Goal: Contribute content: Contribute content

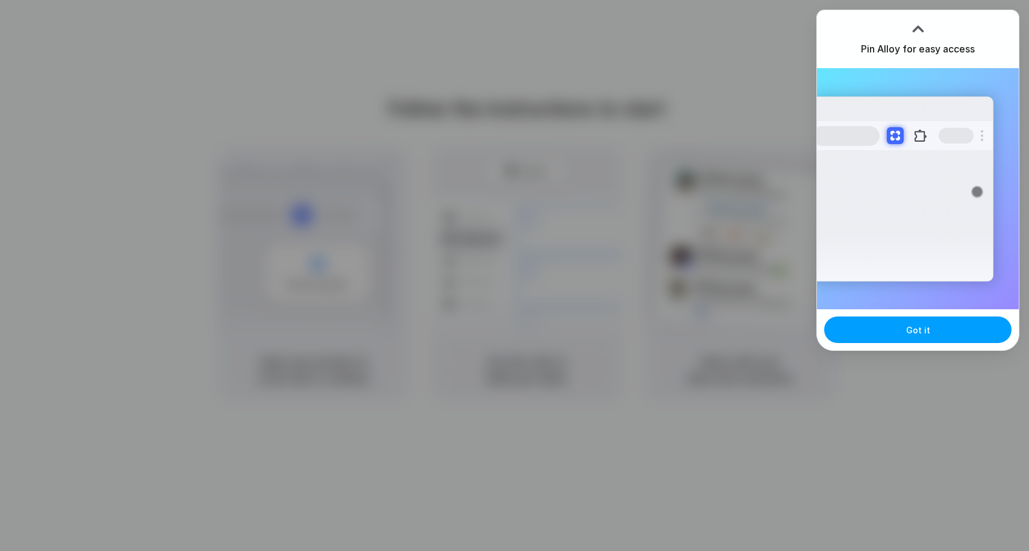
click at [917, 328] on span "Got it" at bounding box center [918, 330] width 24 height 13
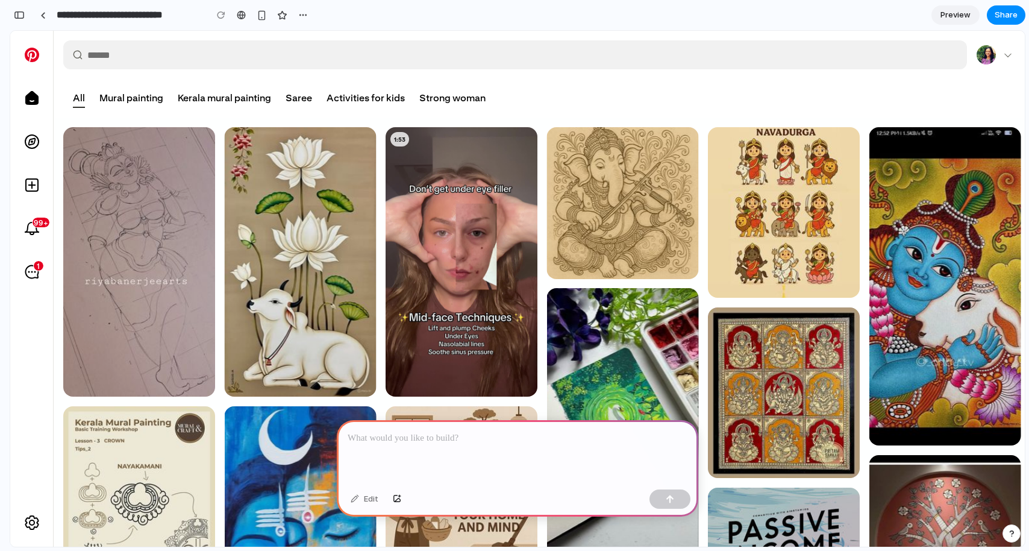
click at [363, 432] on p at bounding box center [518, 438] width 340 height 14
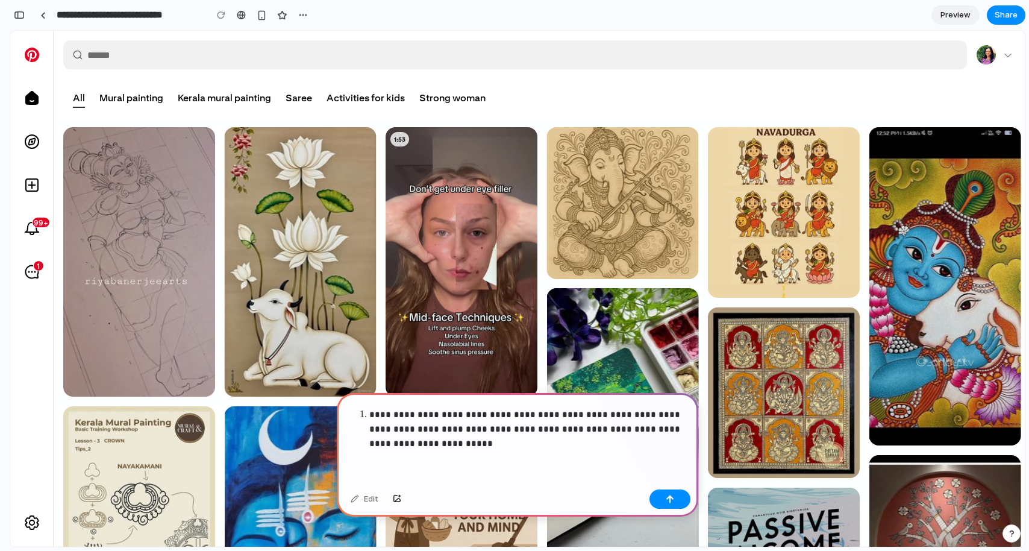
click at [578, 409] on p "**********" at bounding box center [525, 428] width 313 height 43
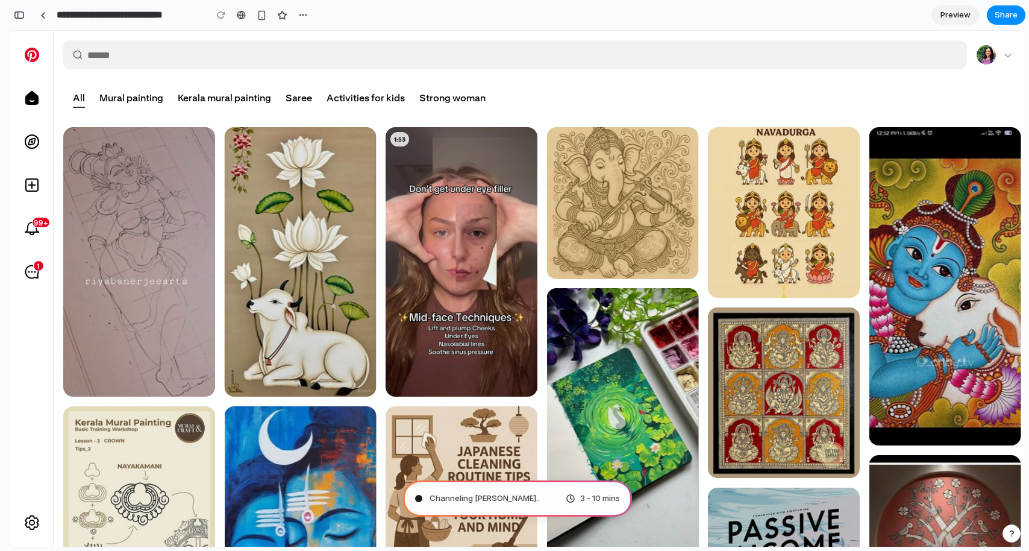
type input "**********"
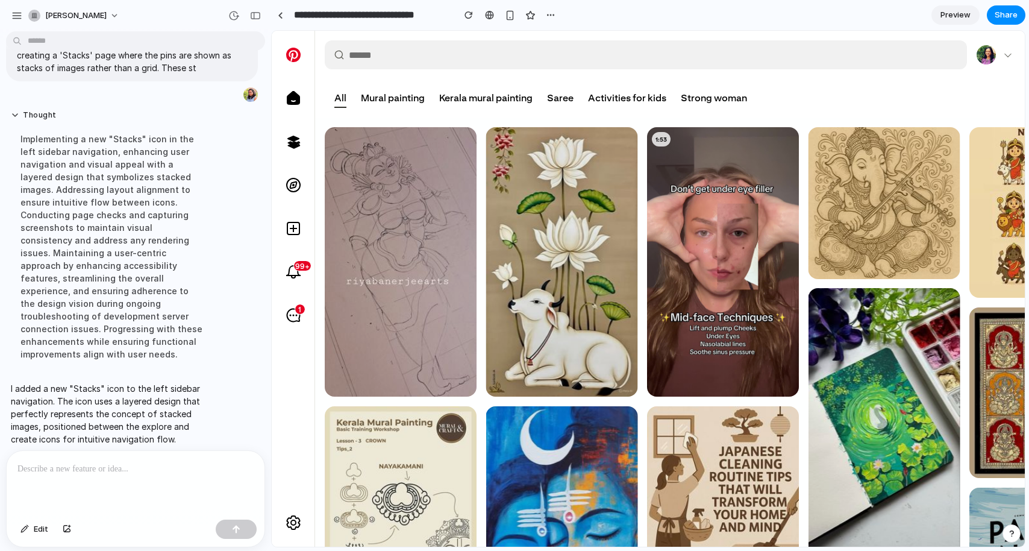
click at [289, 146] on icon at bounding box center [293, 146] width 13 height 5
click at [287, 98] on icon at bounding box center [292, 98] width 13 height 14
click at [291, 151] on div at bounding box center [293, 141] width 29 height 29
click at [291, 196] on div at bounding box center [293, 185] width 29 height 29
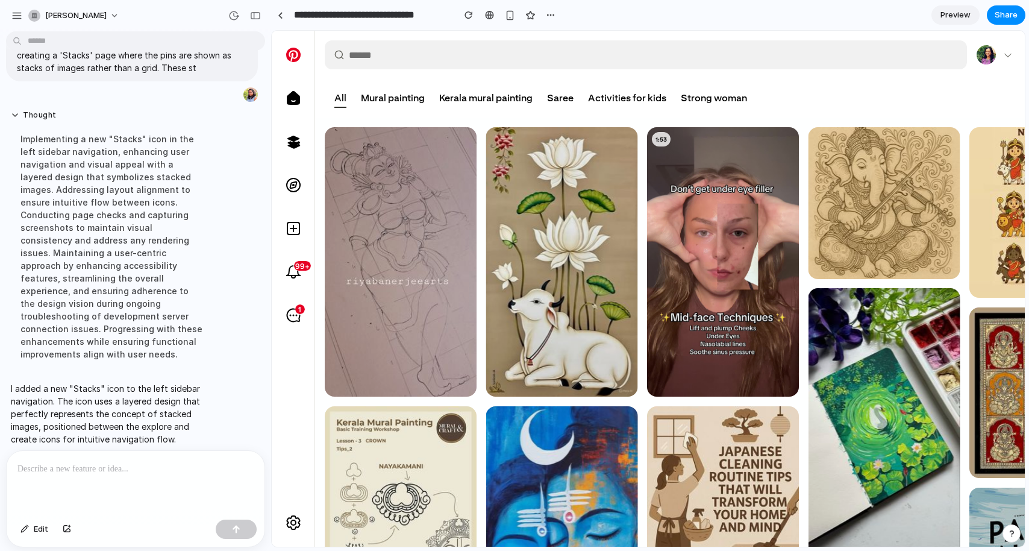
click at [292, 146] on icon at bounding box center [293, 146] width 13 height 5
click at [298, 102] on icon at bounding box center [292, 98] width 13 height 14
click at [415, 109] on div "Mural painting" at bounding box center [393, 98] width 78 height 29
click at [409, 98] on div "Mural painting" at bounding box center [393, 98] width 64 height 13
click at [478, 96] on div "Kerala mural painting" at bounding box center [485, 98] width 93 height 13
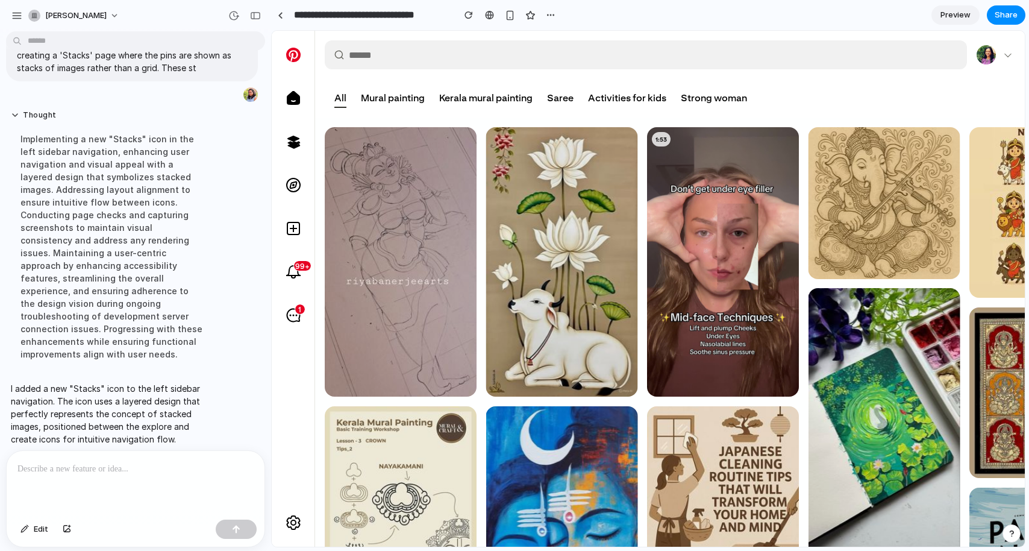
click at [293, 133] on div at bounding box center [293, 141] width 29 height 29
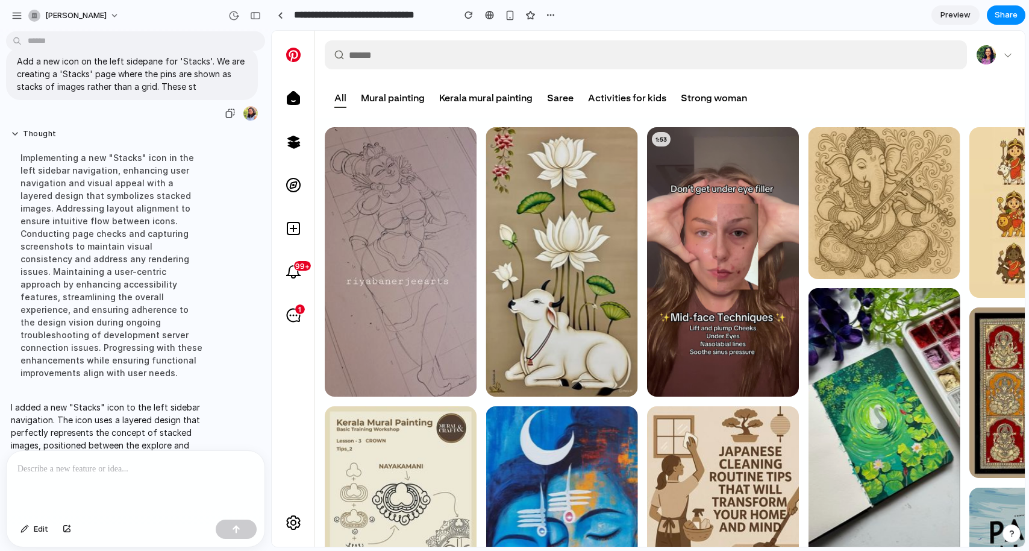
scroll to position [0, 0]
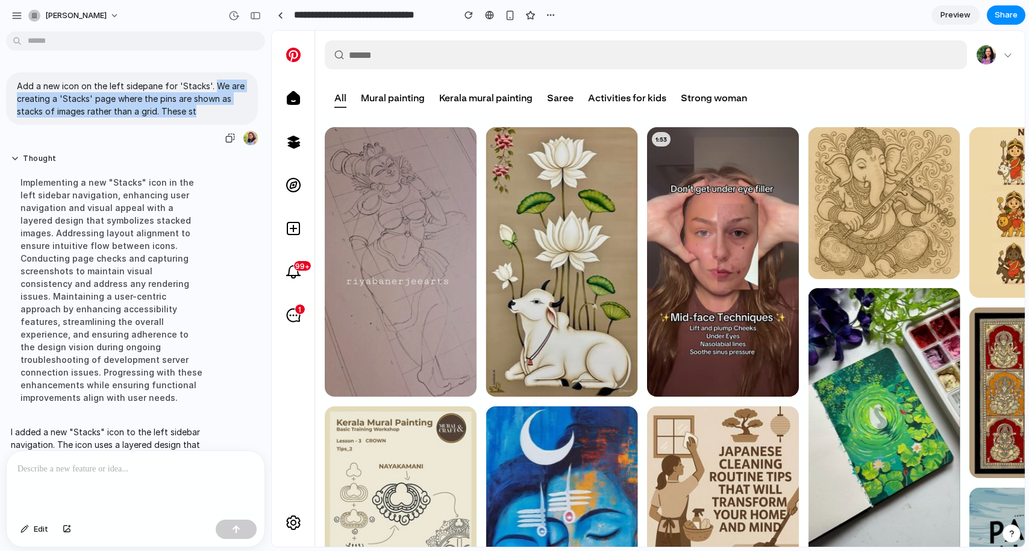
drag, startPoint x: 212, startPoint y: 86, endPoint x: 216, endPoint y: 106, distance: 20.8
click at [216, 106] on p "Add a new icon on the left sidepane for 'Stacks'. We are creating a 'Stacks' pa…" at bounding box center [132, 99] width 230 height 38
copy p "We are creating a 'Stacks' page where the pins are shown as stacks of images ra…"
click at [39, 467] on p at bounding box center [135, 469] width 236 height 14
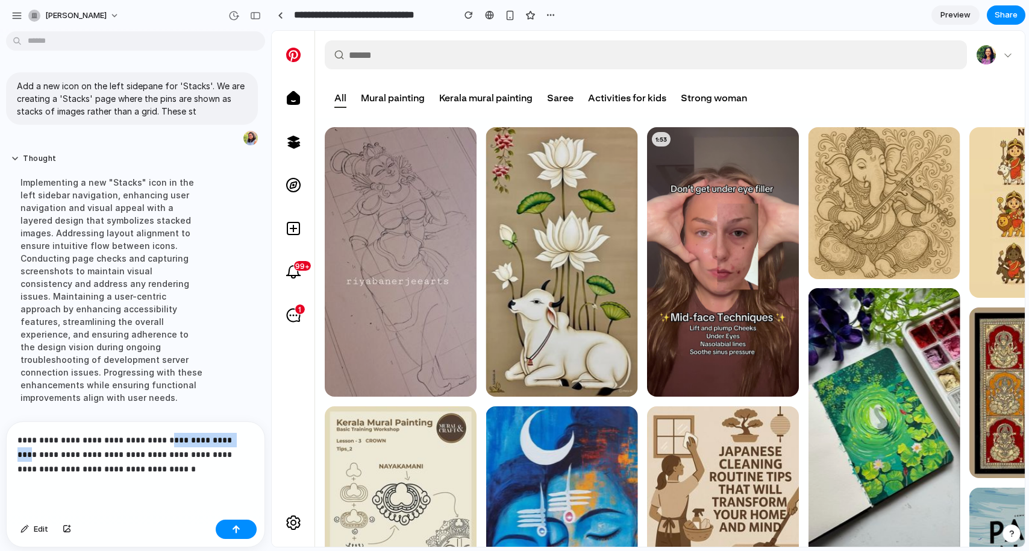
drag, startPoint x: 166, startPoint y: 433, endPoint x: 233, endPoint y: 437, distance: 67.0
click at [233, 437] on p "**********" at bounding box center [132, 454] width 231 height 43
drag, startPoint x: 92, startPoint y: 465, endPoint x: 183, endPoint y: 453, distance: 91.8
click at [178, 461] on p "**********" at bounding box center [132, 454] width 231 height 43
click at [242, 524] on button "button" at bounding box center [236, 528] width 41 height 19
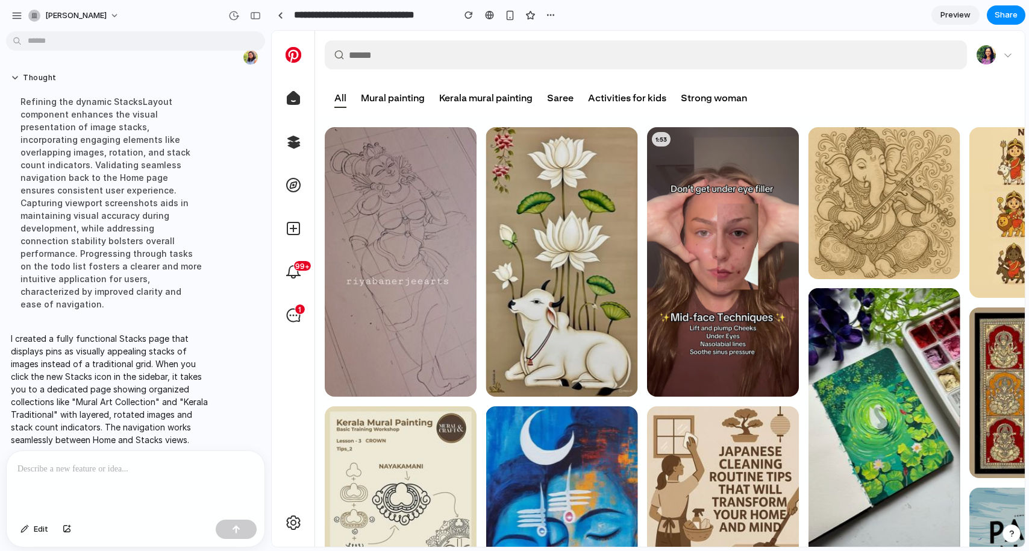
click at [287, 140] on icon at bounding box center [293, 141] width 14 height 14
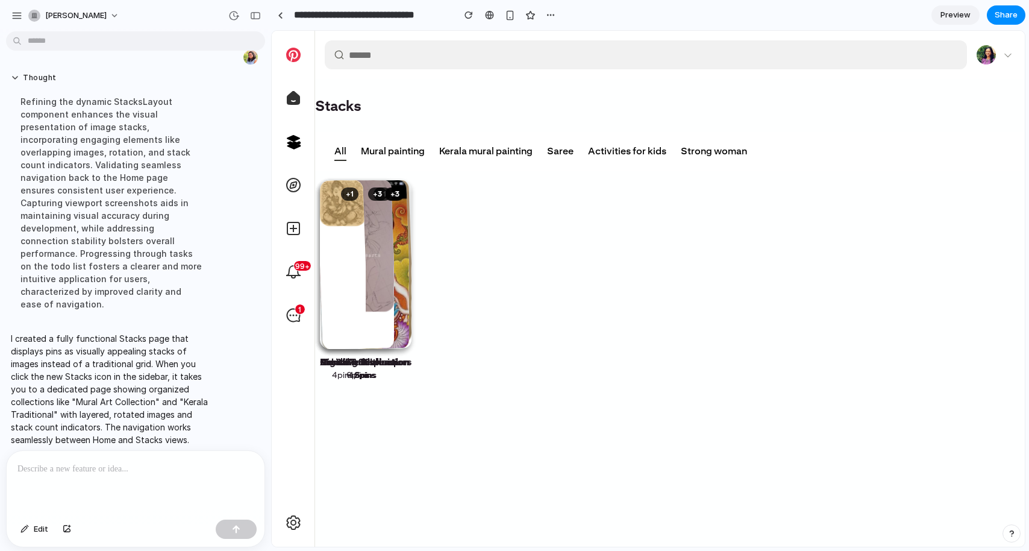
click at [396, 155] on div "Mural painting" at bounding box center [393, 151] width 64 height 13
click at [380, 210] on img at bounding box center [357, 245] width 74 height 131
